Goal: Task Accomplishment & Management: Complete application form

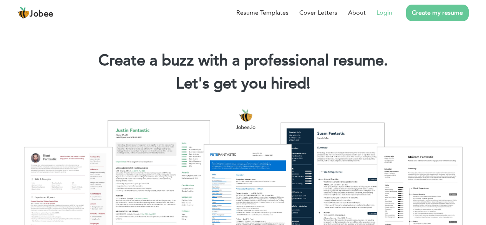
click at [382, 15] on link "Login" at bounding box center [384, 12] width 16 height 9
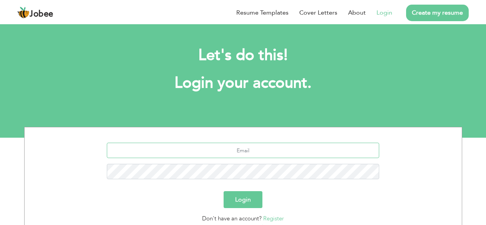
click at [225, 154] on input "text" at bounding box center [243, 149] width 272 height 15
type input "salwa93@gmail.om"
click at [245, 204] on button "Login" at bounding box center [242, 199] width 39 height 17
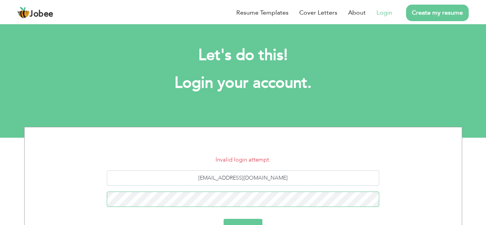
click at [223, 218] on button "Login" at bounding box center [242, 226] width 39 height 17
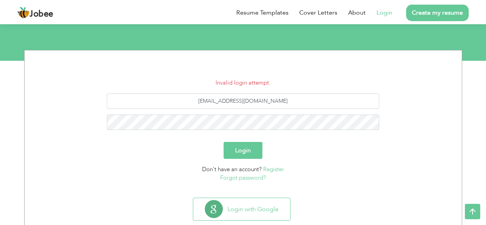
click at [259, 180] on link "Forgot password?" at bounding box center [243, 177] width 46 height 8
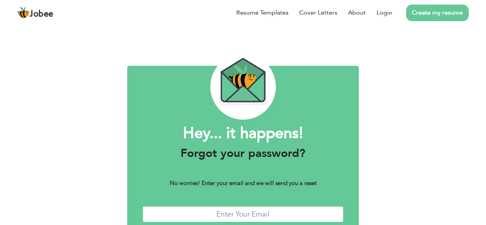
click at [250, 220] on input "text" at bounding box center [242, 214] width 201 height 17
type input "[EMAIL_ADDRESS][DOMAIN_NAME]"
click at [268, 211] on input "[EMAIL_ADDRESS][DOMAIN_NAME]" at bounding box center [242, 214] width 201 height 17
click at [262, 214] on input "[EMAIL_ADDRESS][DOMAIN_NAME]" at bounding box center [242, 214] width 201 height 17
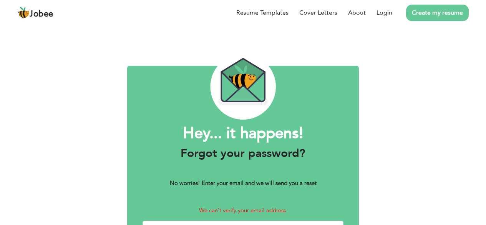
scroll to position [38, 0]
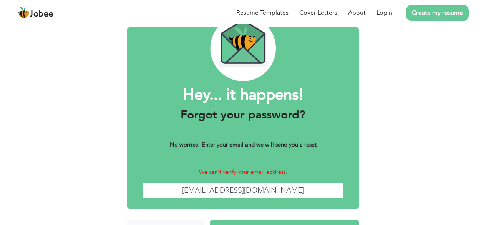
click at [265, 193] on input "[EMAIL_ADDRESS][DOMAIN_NAME]" at bounding box center [242, 190] width 201 height 17
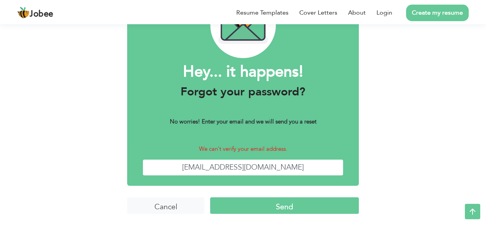
type input "salwa93@gmail.com"
click at [287, 203] on input "Send" at bounding box center [284, 205] width 149 height 17
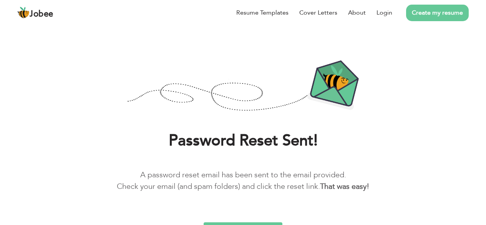
scroll to position [32, 0]
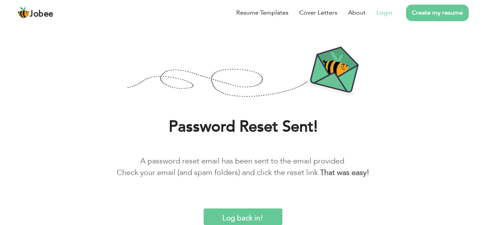
click at [385, 12] on link "Login" at bounding box center [384, 12] width 16 height 9
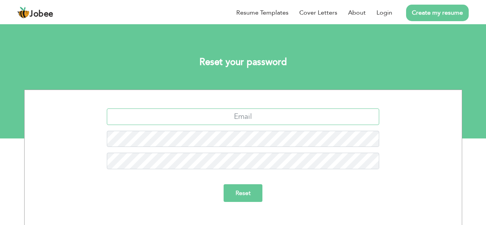
click at [285, 122] on input "text" at bounding box center [243, 116] width 272 height 17
click at [274, 117] on input "salwa93@gmail." at bounding box center [243, 116] width 272 height 17
type input "salwa93@gmail.com"
click at [244, 187] on input "Reset" at bounding box center [242, 193] width 39 height 18
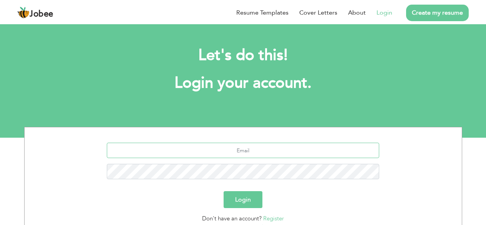
click at [215, 151] on input "text" at bounding box center [243, 149] width 272 height 15
click at [276, 150] on input "salwa93@gmail." at bounding box center [243, 149] width 272 height 15
type input "[EMAIL_ADDRESS][DOMAIN_NAME]"
click at [223, 191] on button "Login" at bounding box center [242, 199] width 39 height 17
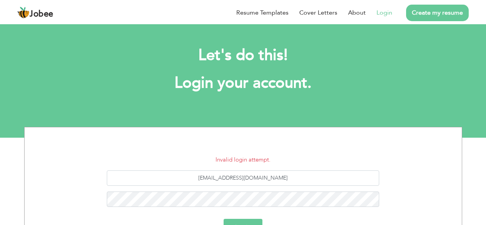
click at [251, 216] on form "Invalid login attempt. salwa93@gmail.com Login Don't have an account? Register …" at bounding box center [242, 207] width 425 height 104
click at [251, 220] on button "Login" at bounding box center [242, 226] width 39 height 17
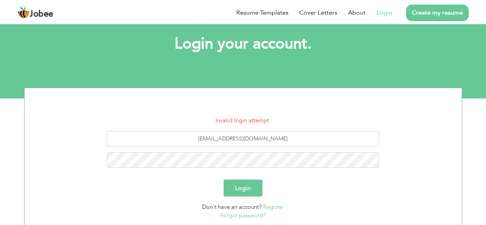
scroll to position [77, 0]
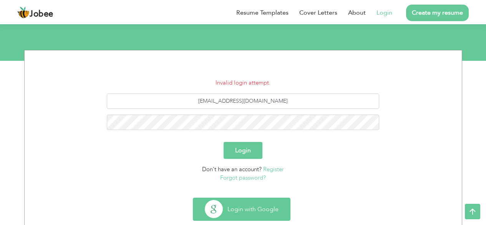
click at [276, 206] on button "Login with Google" at bounding box center [241, 209] width 97 height 22
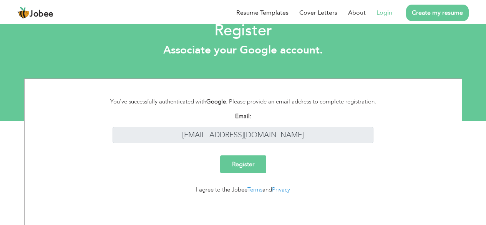
scroll to position [17, 0]
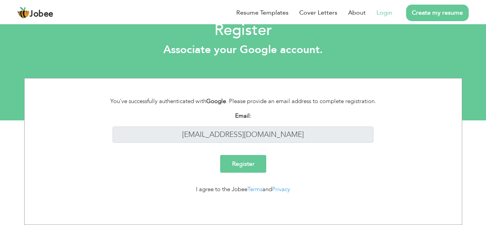
click at [258, 167] on input "Register" at bounding box center [243, 164] width 46 height 18
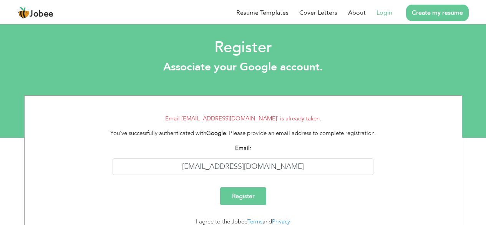
scroll to position [32, 0]
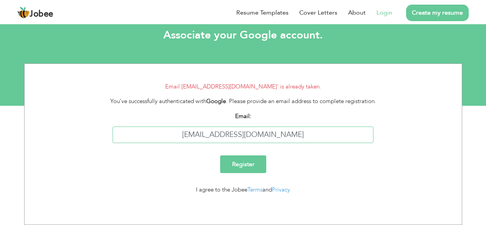
click at [284, 134] on input "salwa93@gmail.com" at bounding box center [242, 134] width 261 height 17
click at [380, 4] on li "Login" at bounding box center [378, 13] width 26 height 20
click at [381, 14] on link "Login" at bounding box center [384, 12] width 16 height 9
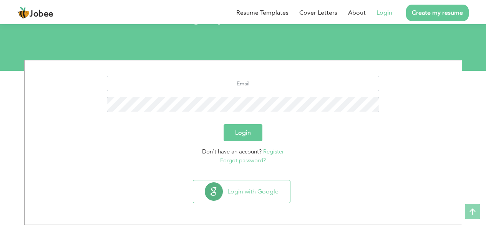
scroll to position [67, 0]
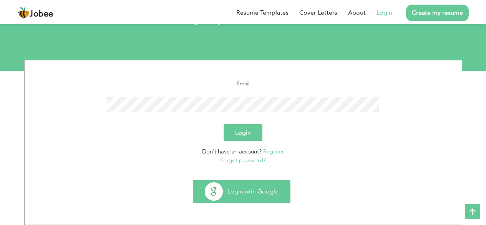
click at [246, 187] on button "Login with Google" at bounding box center [241, 191] width 97 height 22
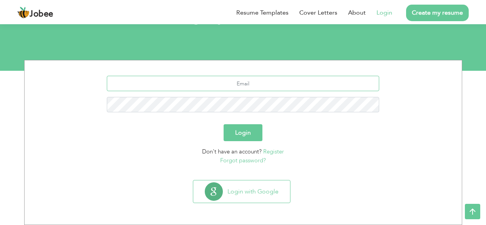
click at [296, 89] on input "text" at bounding box center [243, 83] width 272 height 15
click at [273, 81] on input "salwa93@gmail." at bounding box center [243, 83] width 272 height 15
type input "[EMAIL_ADDRESS][DOMAIN_NAME]"
click at [249, 128] on button "Login" at bounding box center [242, 132] width 39 height 17
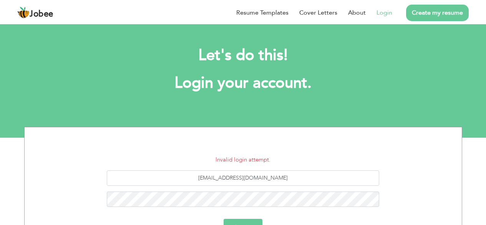
click at [249, 221] on button "Login" at bounding box center [242, 226] width 39 height 17
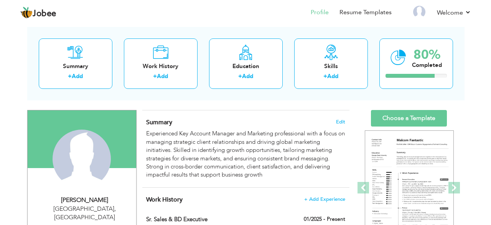
scroll to position [77, 0]
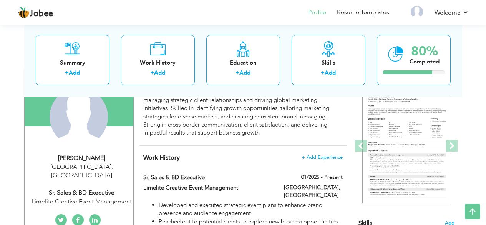
click at [81, 188] on div "Sr. Sales & BD Executive" at bounding box center [81, 192] width 103 height 9
type input "Salwa"
type input "Sultan"
type input "03212411224"
select select "number:166"
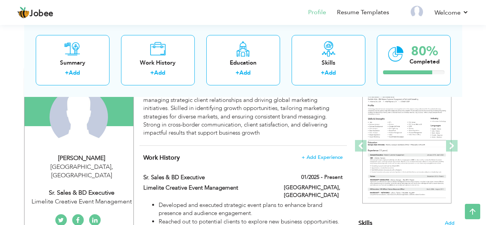
type input "Karachi"
select select "number:10"
type input "Limelite Creative Event Management"
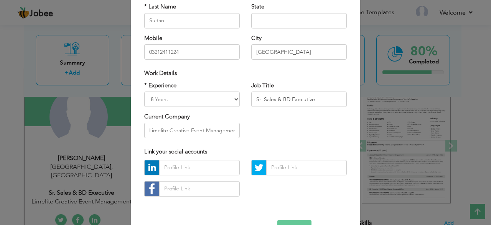
scroll to position [81, 0]
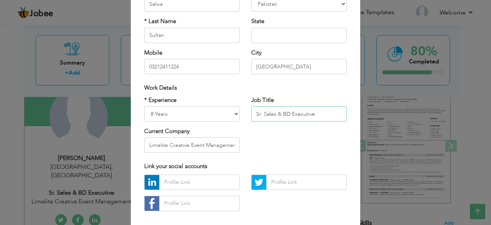
drag, startPoint x: 327, startPoint y: 117, endPoint x: 143, endPoint y: 121, distance: 183.9
click at [143, 121] on div "* Experience Entry Level Less than 1 Year 1 Year 2 Years 3 Years 4 Years 5 Year…" at bounding box center [246, 127] width 214 height 63
type input "M"
drag, startPoint x: 319, startPoint y: 113, endPoint x: 91, endPoint y: 131, distance: 229.4
click at [91, 133] on div "× Profile Contact Information * First Name Salwa * Last Name Sultan" at bounding box center [245, 112] width 491 height 225
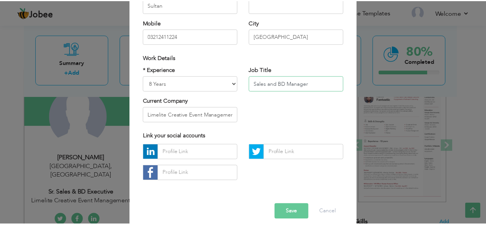
scroll to position [120, 0]
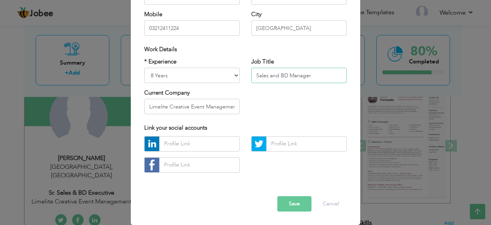
type input "Sales and BD Manager"
click at [293, 198] on button "Save" at bounding box center [295, 203] width 34 height 15
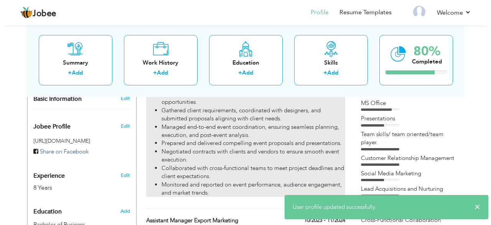
scroll to position [115, 0]
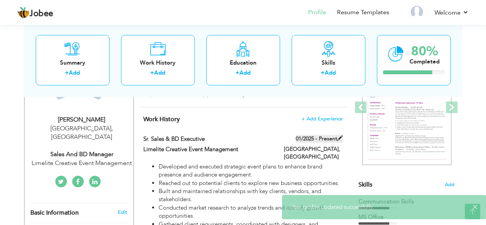
click at [338, 136] on span at bounding box center [339, 137] width 5 height 5
type input "Sr. Sales & BD Executive"
type input "Limelite Creative Event Management"
type input "01/2025"
type input "[GEOGRAPHIC_DATA]"
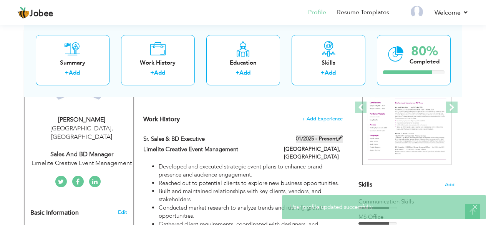
type input "[GEOGRAPHIC_DATA]"
checkbox input "true"
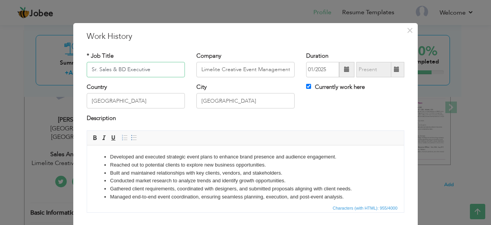
drag, startPoint x: 159, startPoint y: 73, endPoint x: 0, endPoint y: 69, distance: 158.9
click at [0, 69] on div "× Work History * Job Title Sr. Sales & BD Executive Company Limelite Creative E…" at bounding box center [245, 112] width 491 height 225
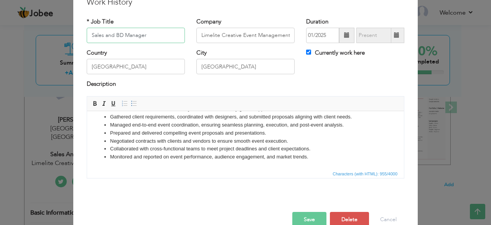
scroll to position [50, 0]
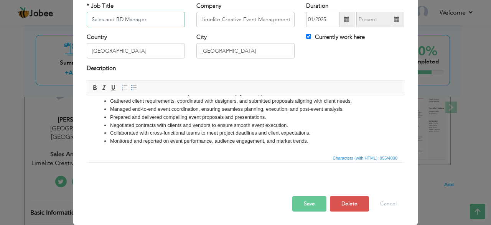
type input "Sales and BD Manager"
click at [306, 203] on button "Save" at bounding box center [309, 203] width 34 height 15
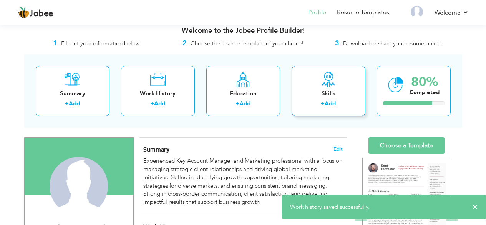
scroll to position [0, 0]
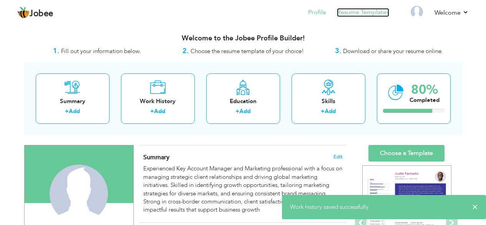
click at [368, 12] on link "Resume Templates" at bounding box center [363, 12] width 52 height 9
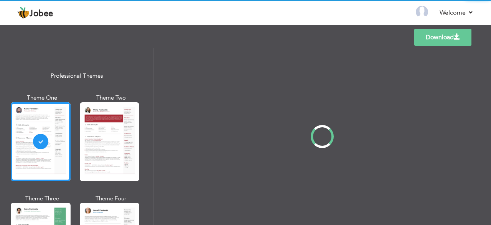
click at [107, 145] on div at bounding box center [110, 141] width 60 height 79
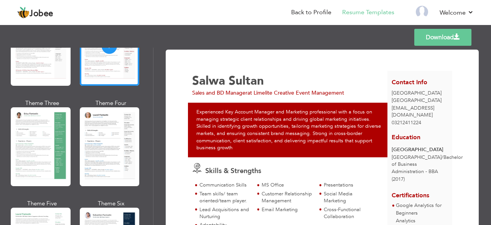
scroll to position [115, 0]
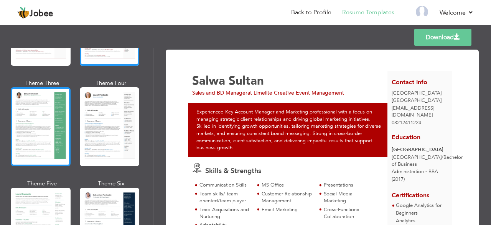
click at [53, 150] on div at bounding box center [41, 126] width 60 height 79
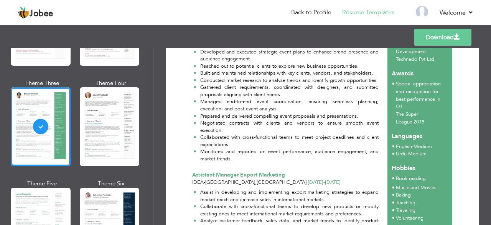
scroll to position [0, 0]
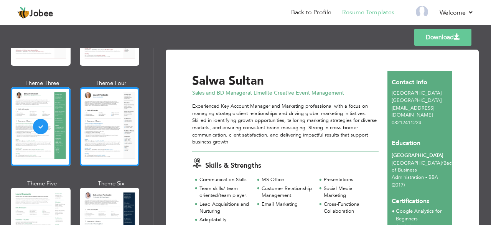
click at [115, 117] on div at bounding box center [110, 126] width 60 height 79
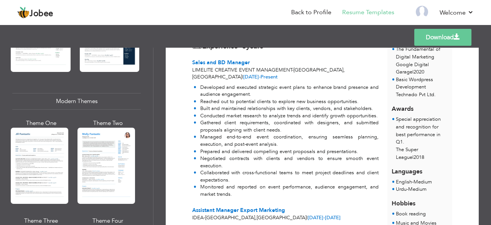
scroll to position [345, 0]
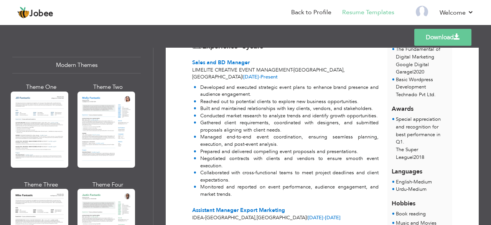
click at [99, 132] on div at bounding box center [107, 129] width 58 height 76
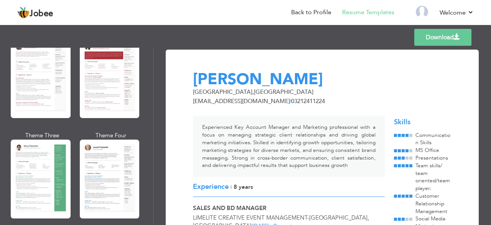
scroll to position [0, 0]
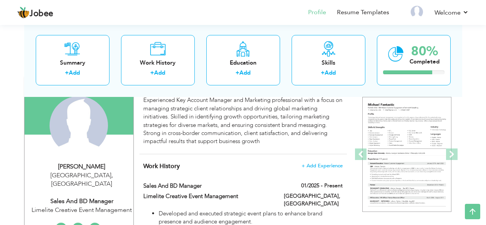
scroll to position [38, 0]
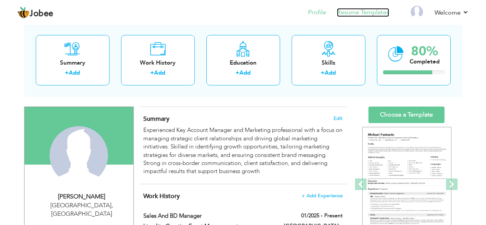
click at [347, 8] on link "Resume Templates" at bounding box center [363, 12] width 52 height 9
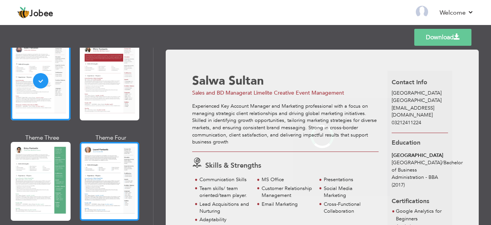
scroll to position [115, 0]
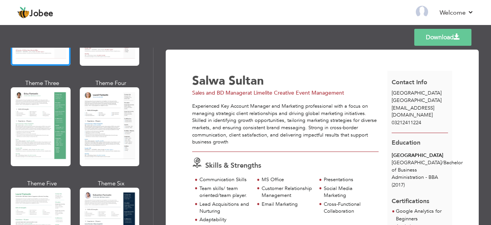
click at [111, 169] on div "Theme One Theme Two Theme Three Theme Four" at bounding box center [76, 129] width 129 height 301
click at [107, 194] on div at bounding box center [110, 226] width 60 height 79
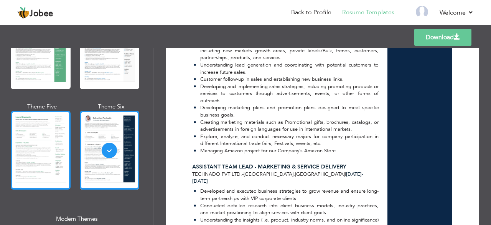
scroll to position [307, 0]
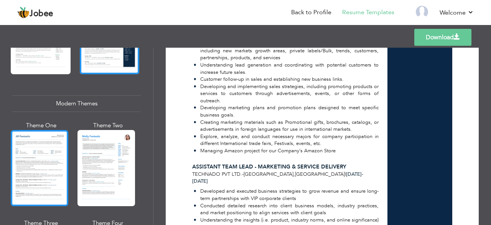
click at [42, 154] on div at bounding box center [40, 168] width 58 height 76
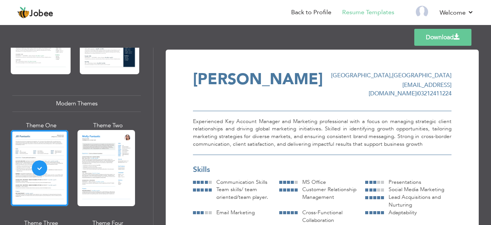
scroll to position [115, 0]
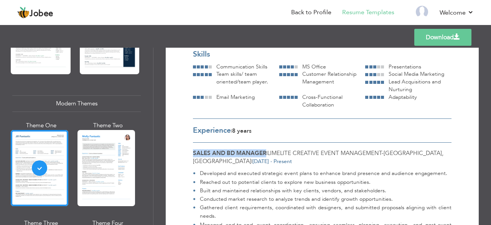
drag, startPoint x: 194, startPoint y: 144, endPoint x: 265, endPoint y: 141, distance: 71.1
click at [265, 149] on span "Sales and BD Manager" at bounding box center [229, 153] width 73 height 8
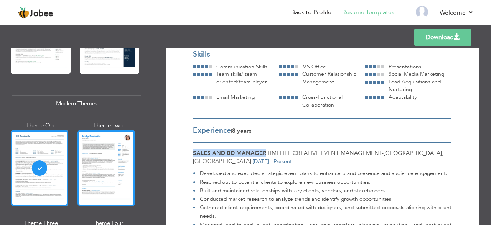
scroll to position [422, 0]
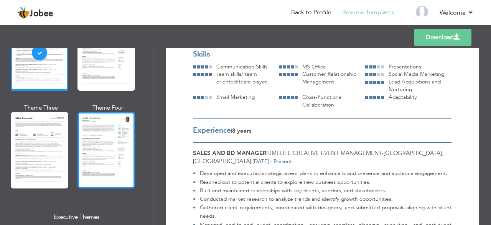
click at [114, 150] on div at bounding box center [107, 150] width 58 height 76
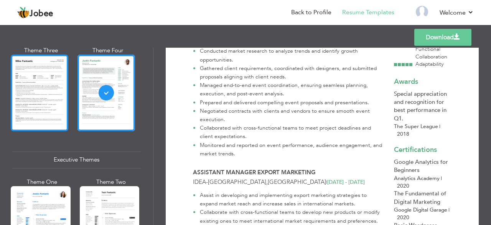
scroll to position [537, 0]
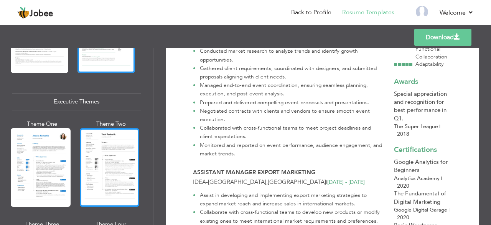
click at [116, 153] on div at bounding box center [110, 167] width 60 height 79
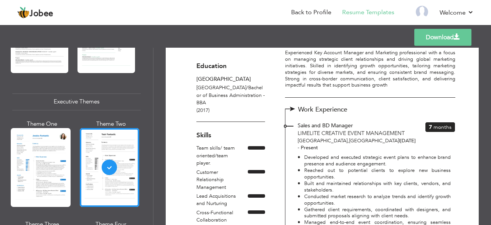
scroll to position [115, 0]
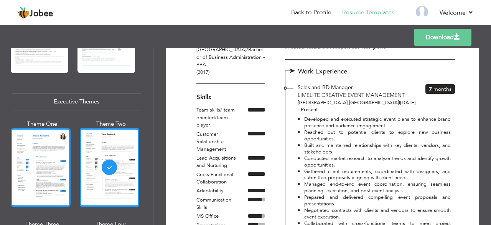
click at [52, 159] on div at bounding box center [41, 167] width 60 height 79
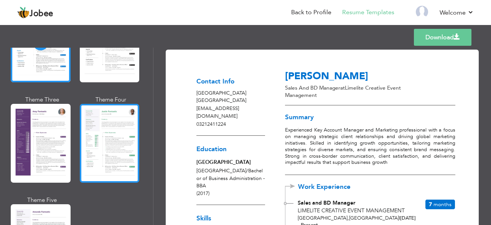
scroll to position [690, 0]
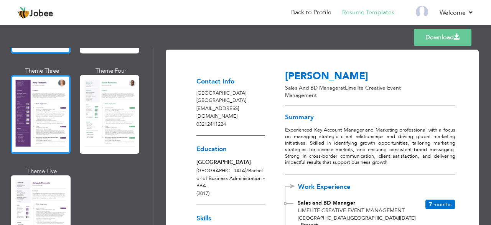
click at [58, 121] on div at bounding box center [41, 114] width 60 height 79
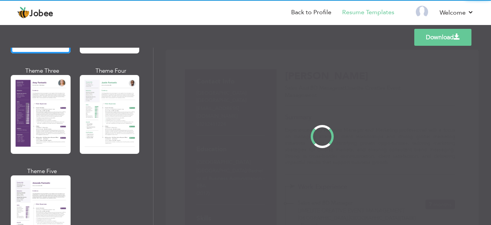
click at [111, 113] on div "Professional Themes Theme One Theme Two Theme Three Theme Four" at bounding box center [245, 136] width 491 height 177
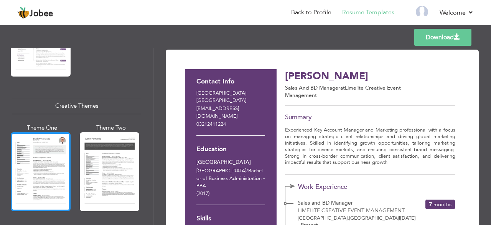
scroll to position [883, 0]
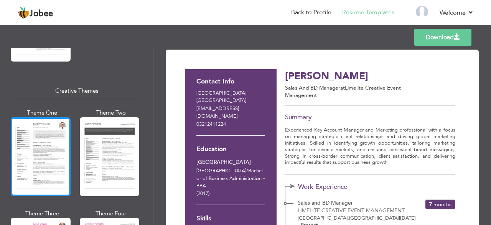
click at [42, 142] on div at bounding box center [41, 156] width 60 height 79
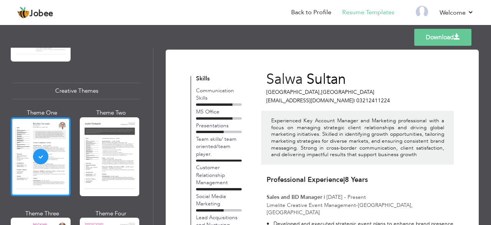
click at [47, 152] on div at bounding box center [41, 156] width 60 height 79
click at [102, 158] on div at bounding box center [110, 156] width 60 height 79
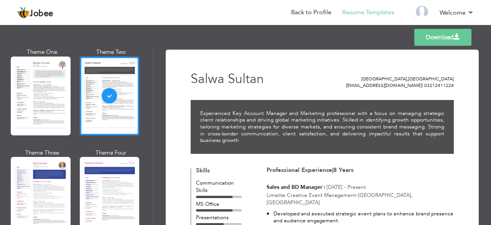
scroll to position [1036, 0]
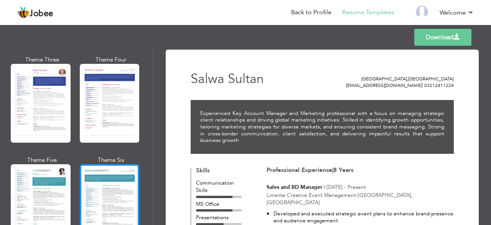
click at [99, 177] on div at bounding box center [110, 203] width 60 height 79
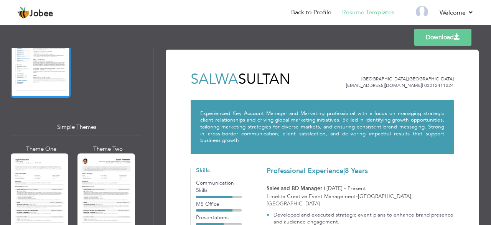
scroll to position [1382, 0]
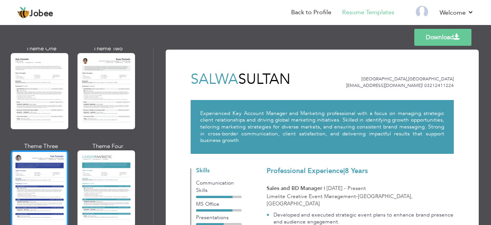
click at [11, 171] on div at bounding box center [40, 188] width 58 height 76
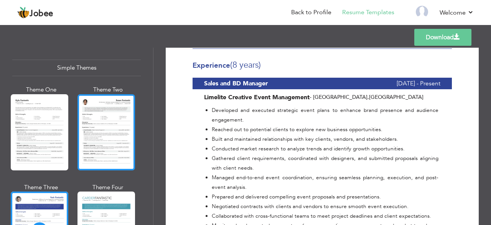
scroll to position [1350, 0]
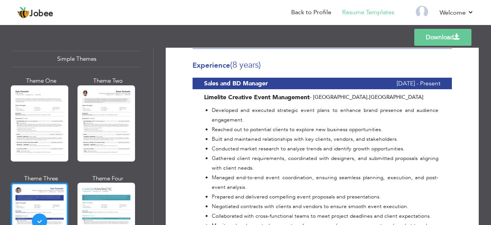
click at [40, 182] on div at bounding box center [40, 220] width 58 height 76
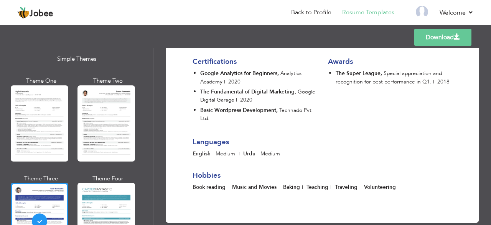
scroll to position [1139, 0]
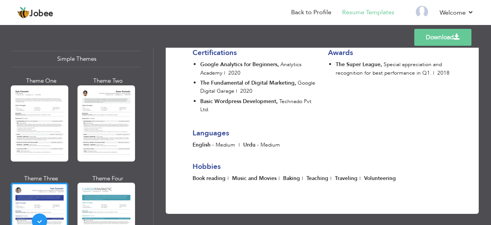
click at [451, 41] on link "Download" at bounding box center [443, 37] width 57 height 17
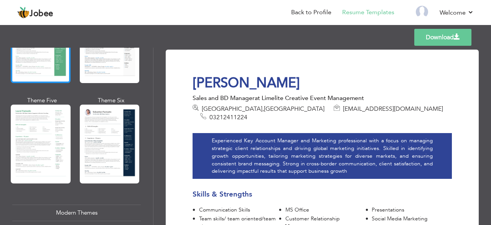
scroll to position [0, 0]
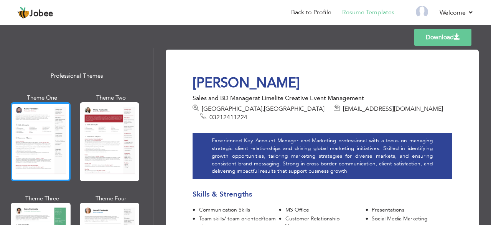
click at [51, 127] on div at bounding box center [41, 141] width 60 height 79
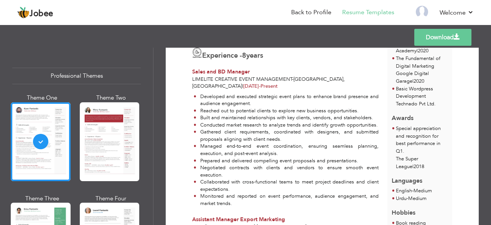
scroll to position [192, 0]
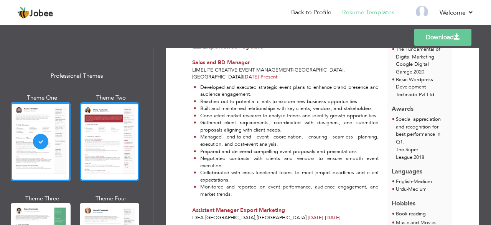
click at [116, 138] on div at bounding box center [110, 141] width 60 height 79
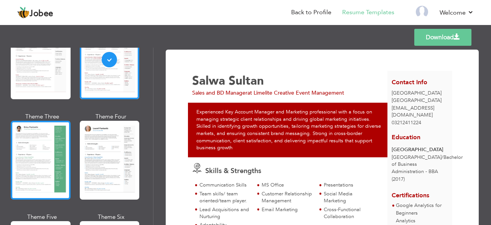
scroll to position [115, 0]
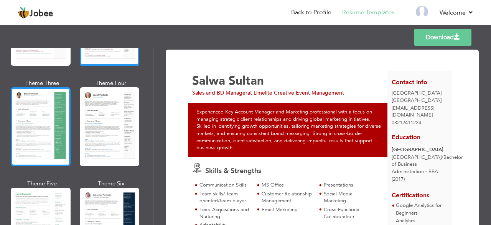
click at [45, 129] on div at bounding box center [41, 126] width 60 height 79
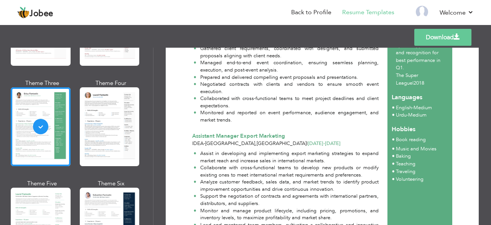
scroll to position [269, 0]
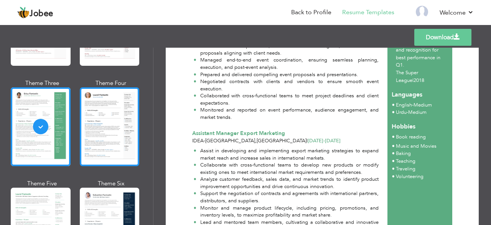
click at [107, 121] on div at bounding box center [110, 126] width 60 height 79
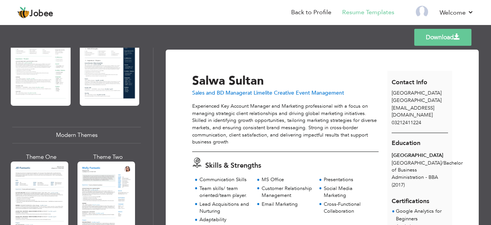
scroll to position [345, 0]
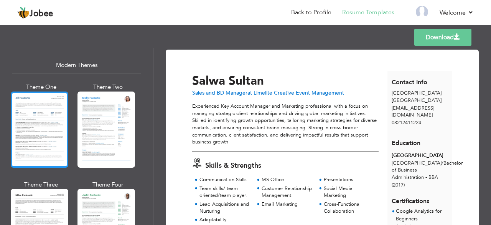
click at [44, 119] on div at bounding box center [40, 129] width 58 height 76
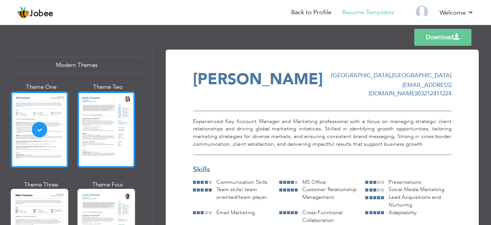
click at [106, 132] on div at bounding box center [107, 129] width 58 height 76
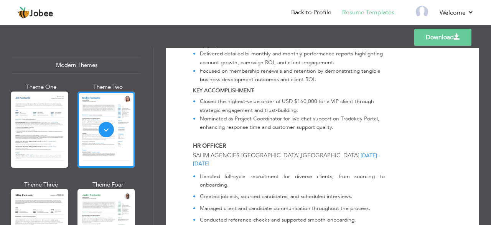
scroll to position [910, 0]
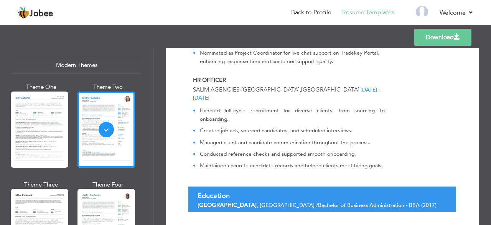
click at [439, 45] on link "Download" at bounding box center [443, 37] width 57 height 17
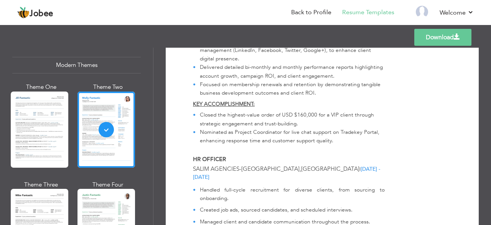
scroll to position [757, 0]
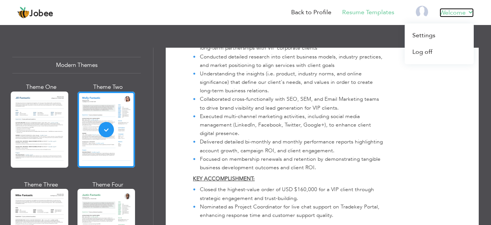
click at [460, 13] on link "Welcome" at bounding box center [457, 12] width 34 height 9
click at [425, 51] on link "Log off" at bounding box center [439, 52] width 69 height 17
